Goal: Task Accomplishment & Management: Manage account settings

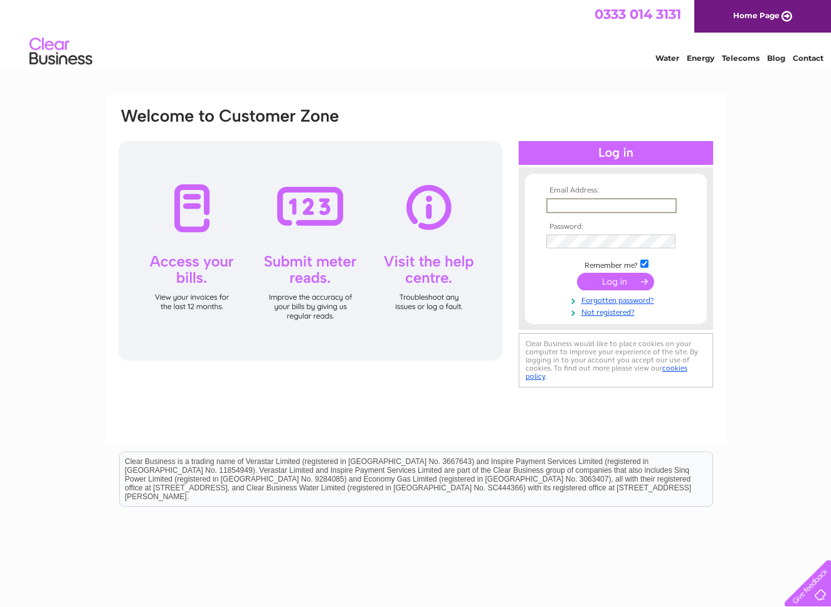
click at [609, 203] on input "text" at bounding box center [611, 205] width 130 height 15
type input "carolyn.jones@anatomicalconcepts.com"
drag, startPoint x: 616, startPoint y: 283, endPoint x: 599, endPoint y: 278, distance: 17.7
click at [616, 283] on input "submit" at bounding box center [615, 281] width 77 height 18
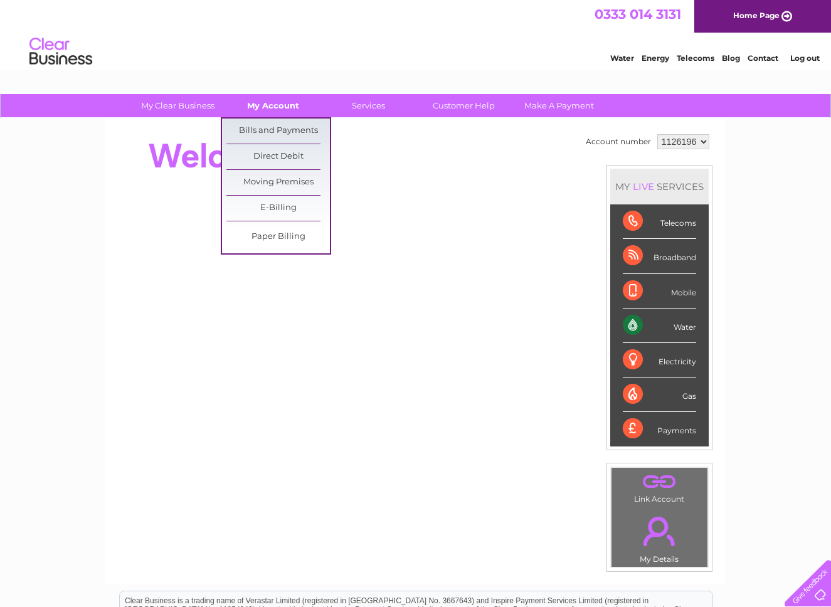
scroll to position [1, 0]
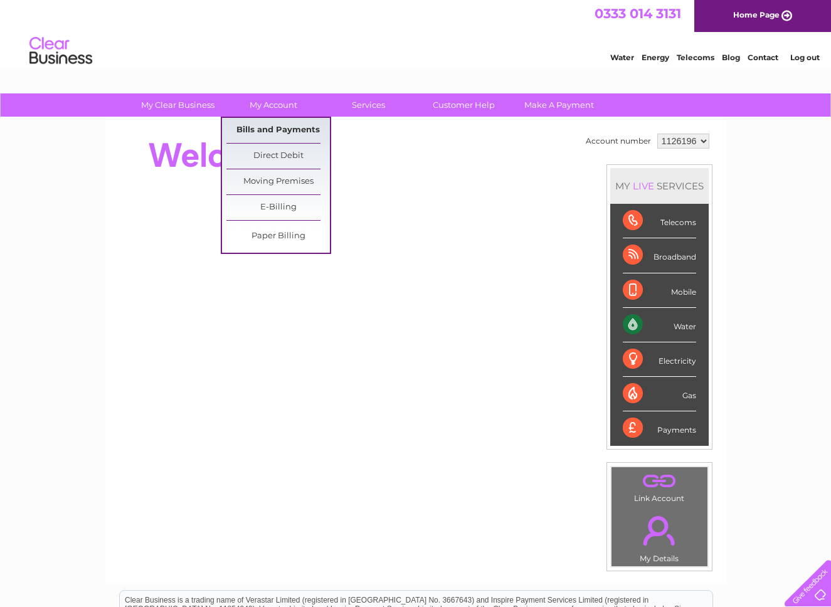
click at [278, 127] on link "Bills and Payments" at bounding box center [277, 130] width 103 height 25
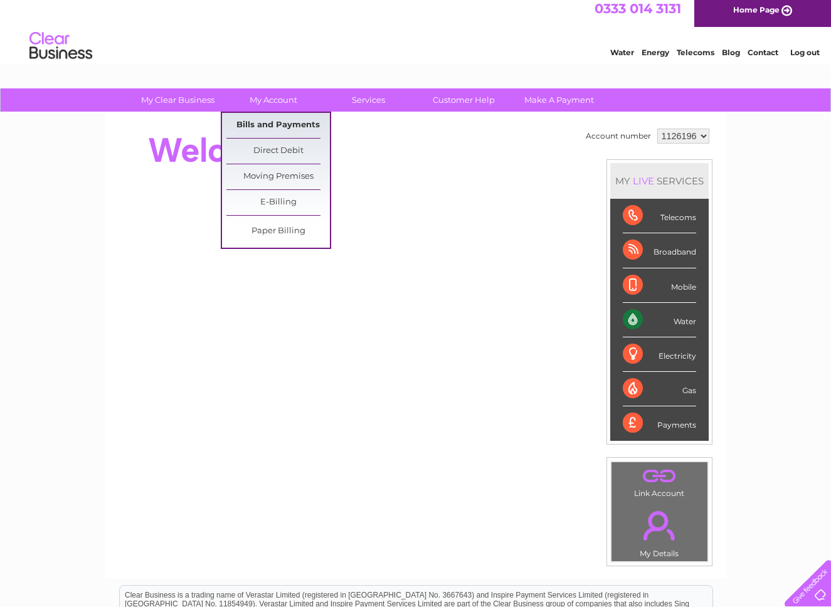
scroll to position [13, 0]
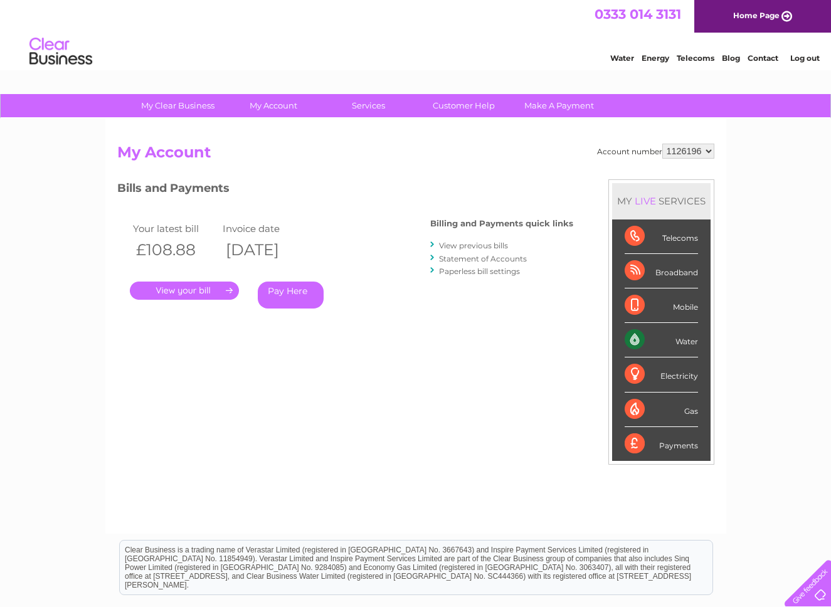
click at [199, 286] on link "." at bounding box center [184, 291] width 109 height 18
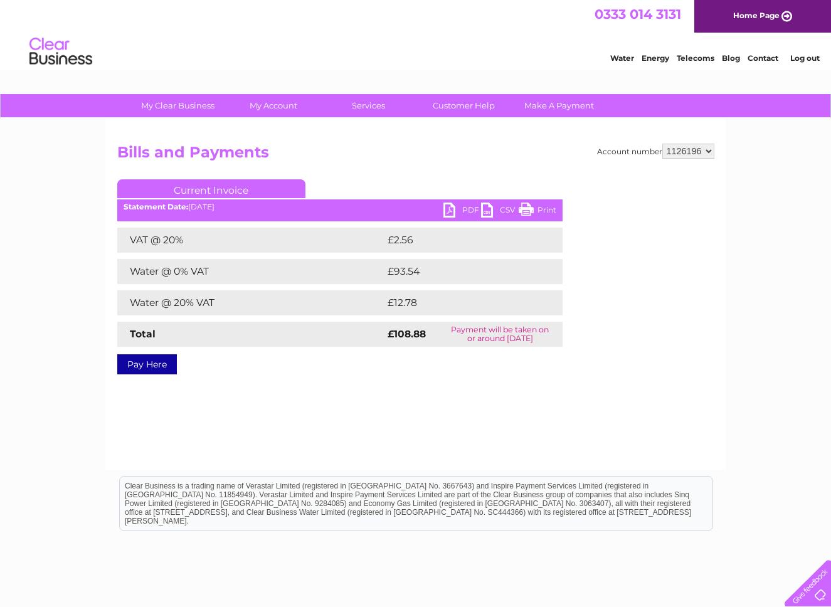
click at [462, 212] on link "PDF" at bounding box center [462, 212] width 38 height 18
